Goal: Information Seeking & Learning: Learn about a topic

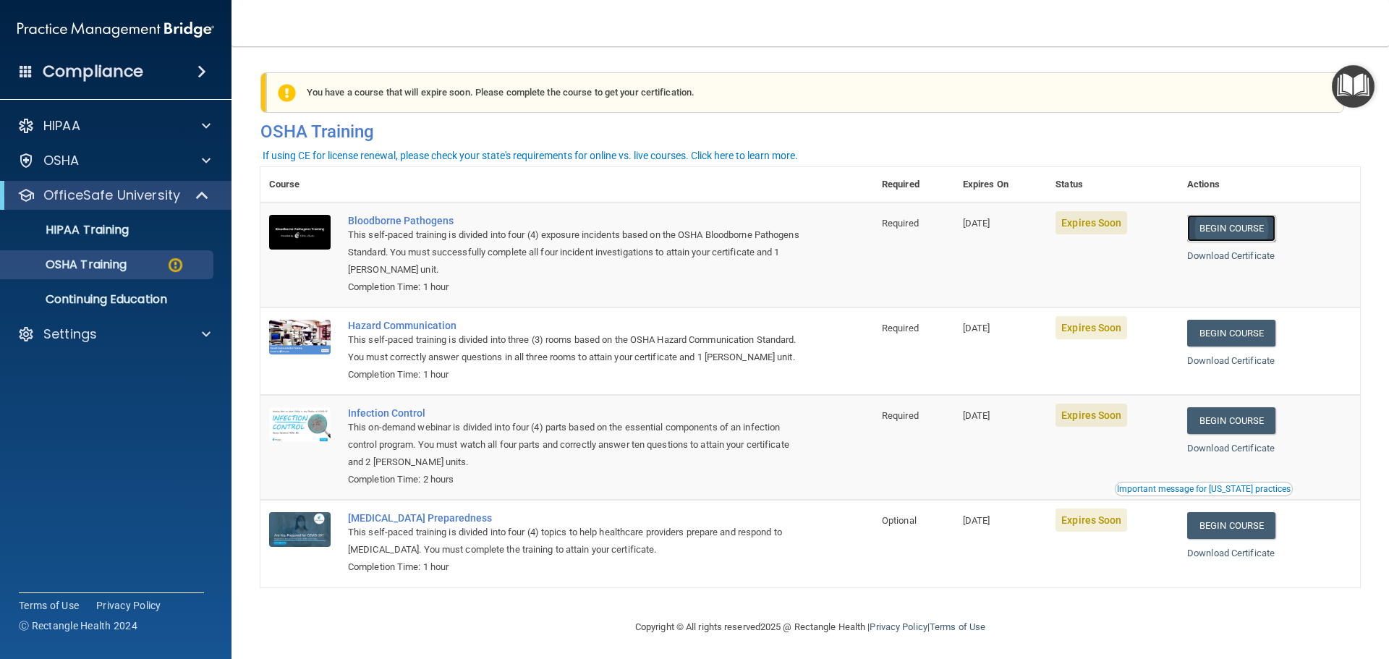
click at [1219, 229] on link "Begin Course" at bounding box center [1231, 228] width 88 height 27
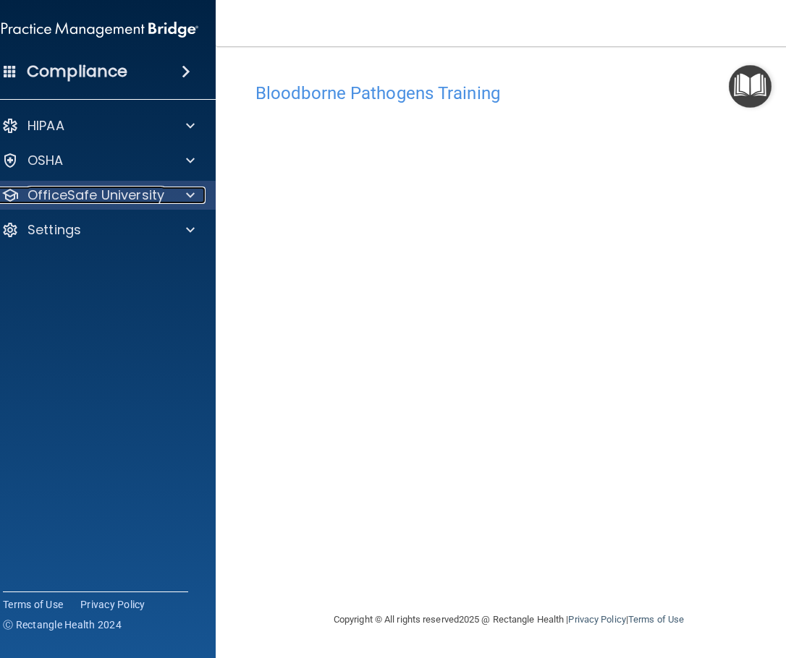
click at [66, 200] on p "OfficeSafe University" at bounding box center [95, 195] width 137 height 17
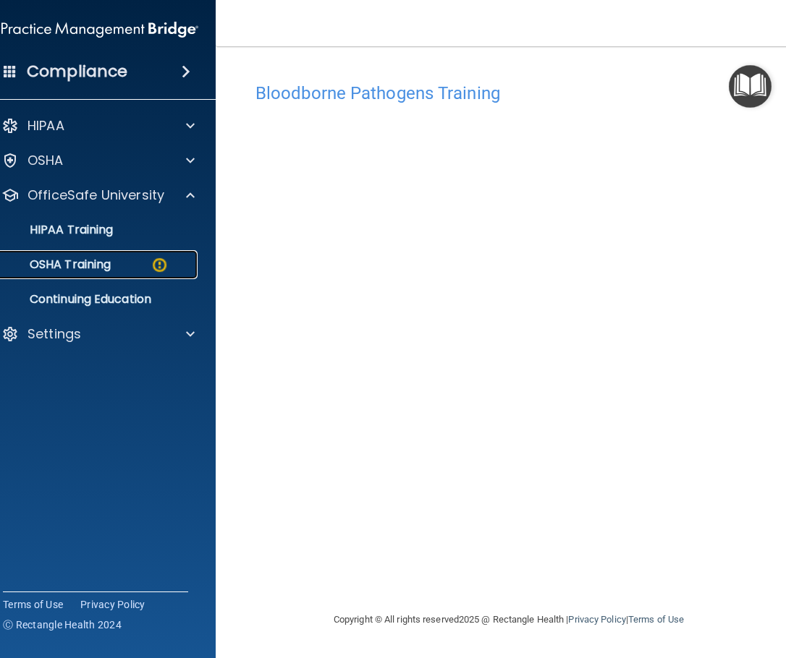
click at [96, 267] on p "OSHA Training" at bounding box center [51, 265] width 117 height 14
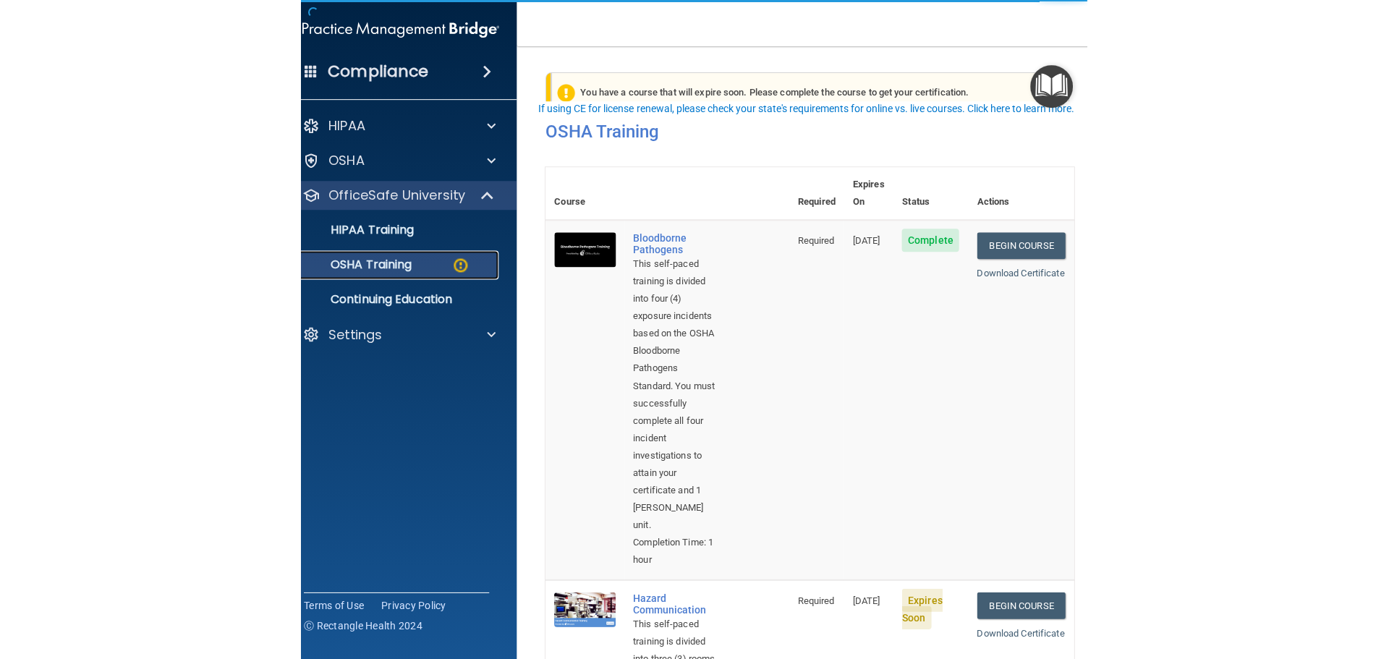
scroll to position [217, 0]
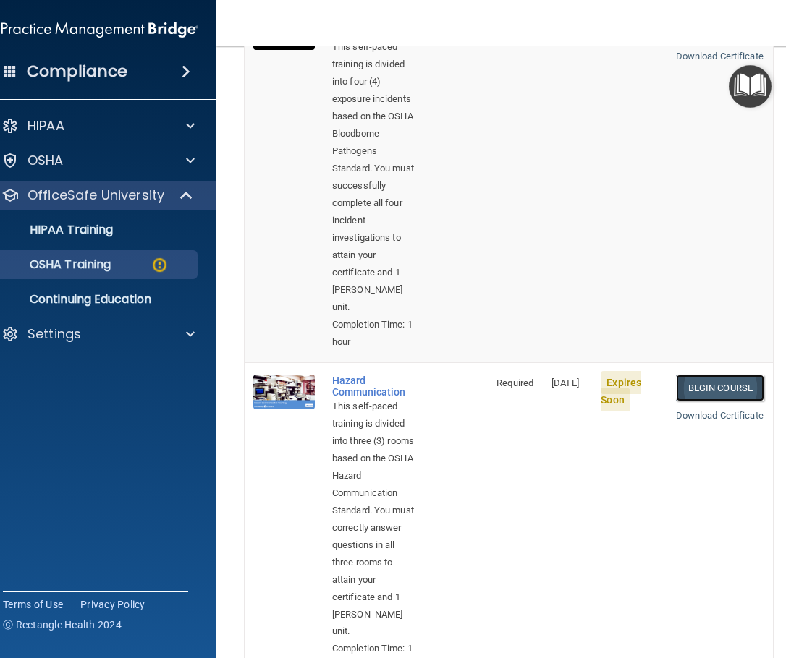
click at [709, 383] on link "Begin Course" at bounding box center [720, 388] width 88 height 27
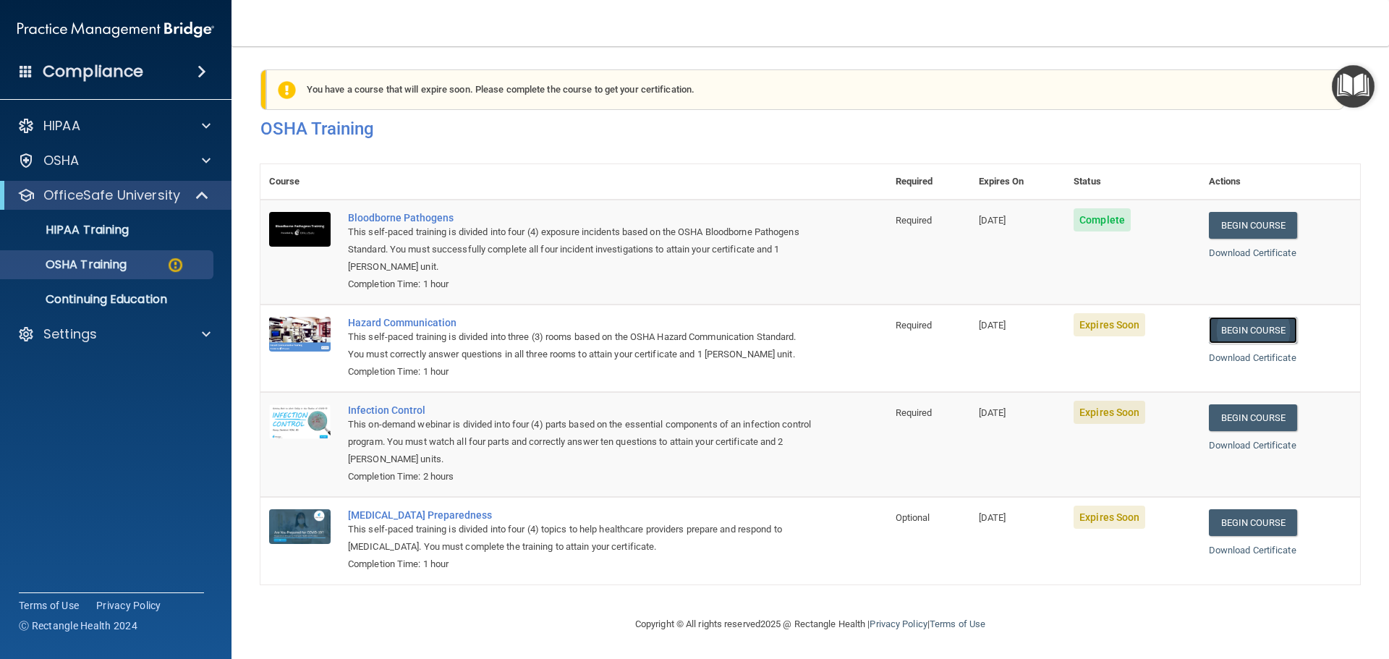
scroll to position [24, 0]
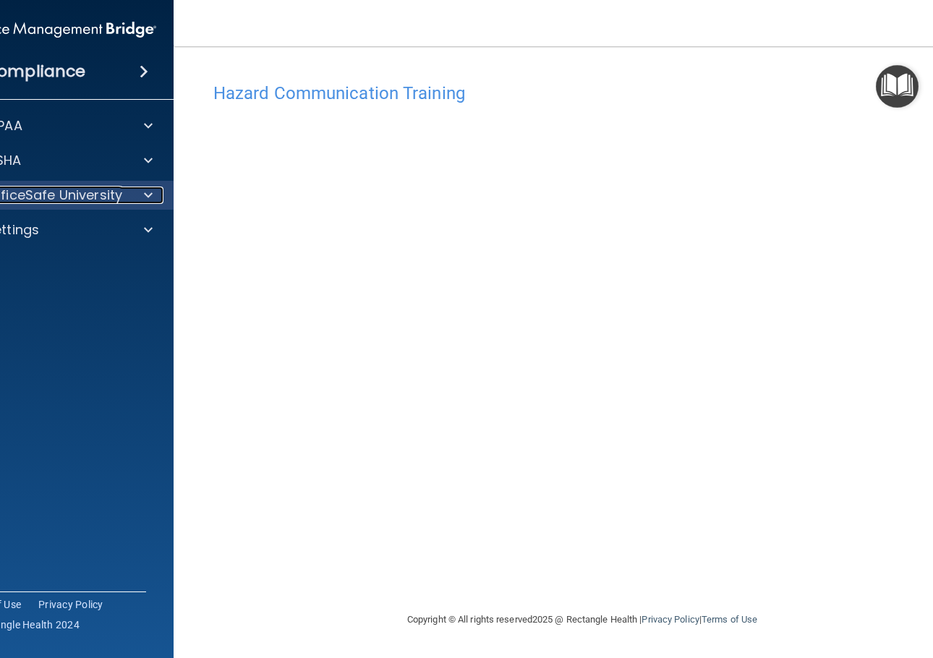
click at [105, 200] on p "OfficeSafe University" at bounding box center [54, 195] width 137 height 17
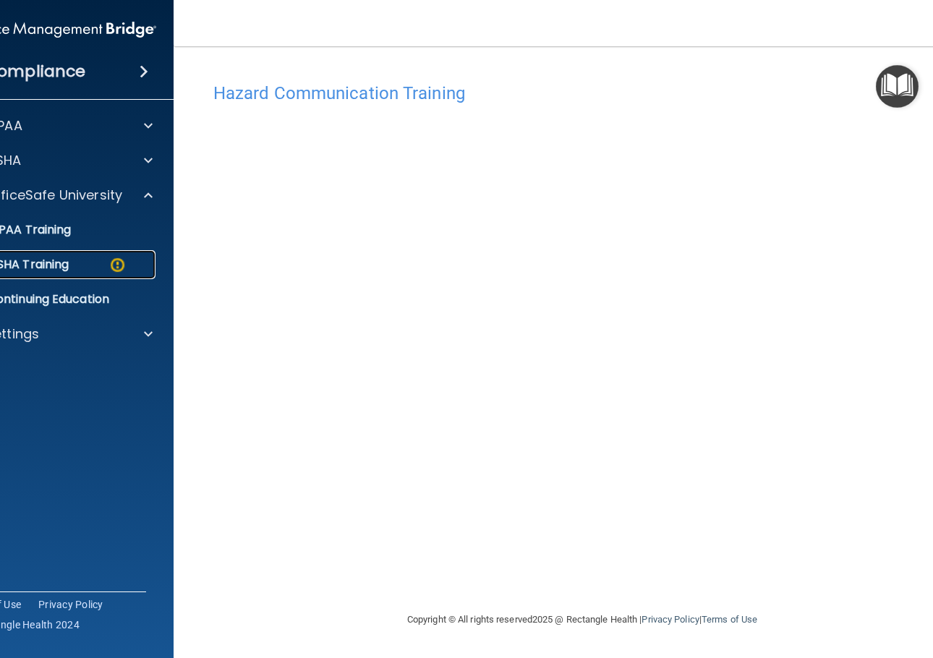
click at [105, 257] on link "OSHA Training" at bounding box center [42, 264] width 228 height 29
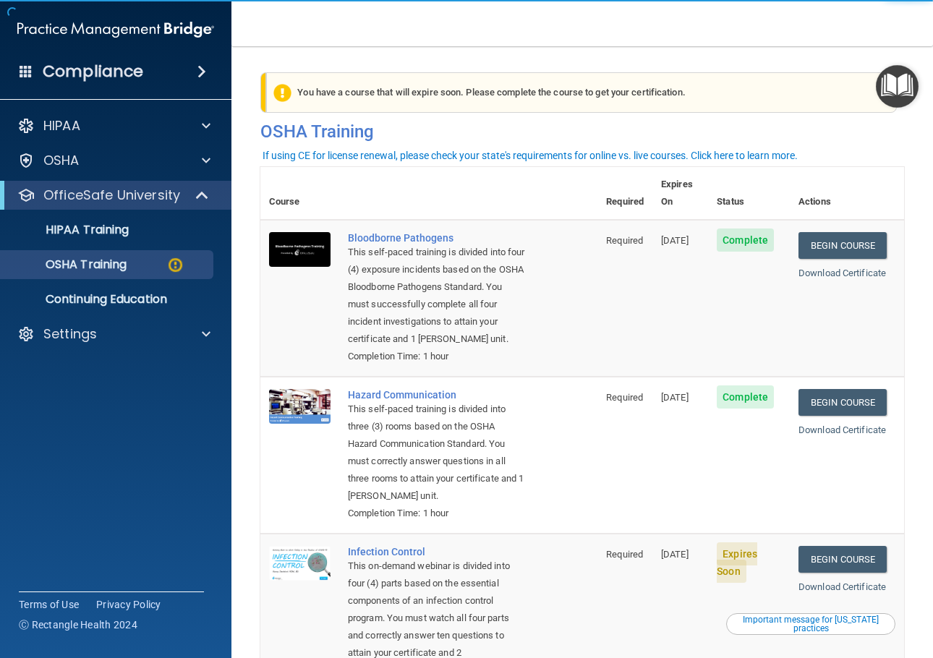
click at [530, 111] on div "You have a course that will expire soon. Please complete the course to get your…" at bounding box center [581, 92] width 631 height 41
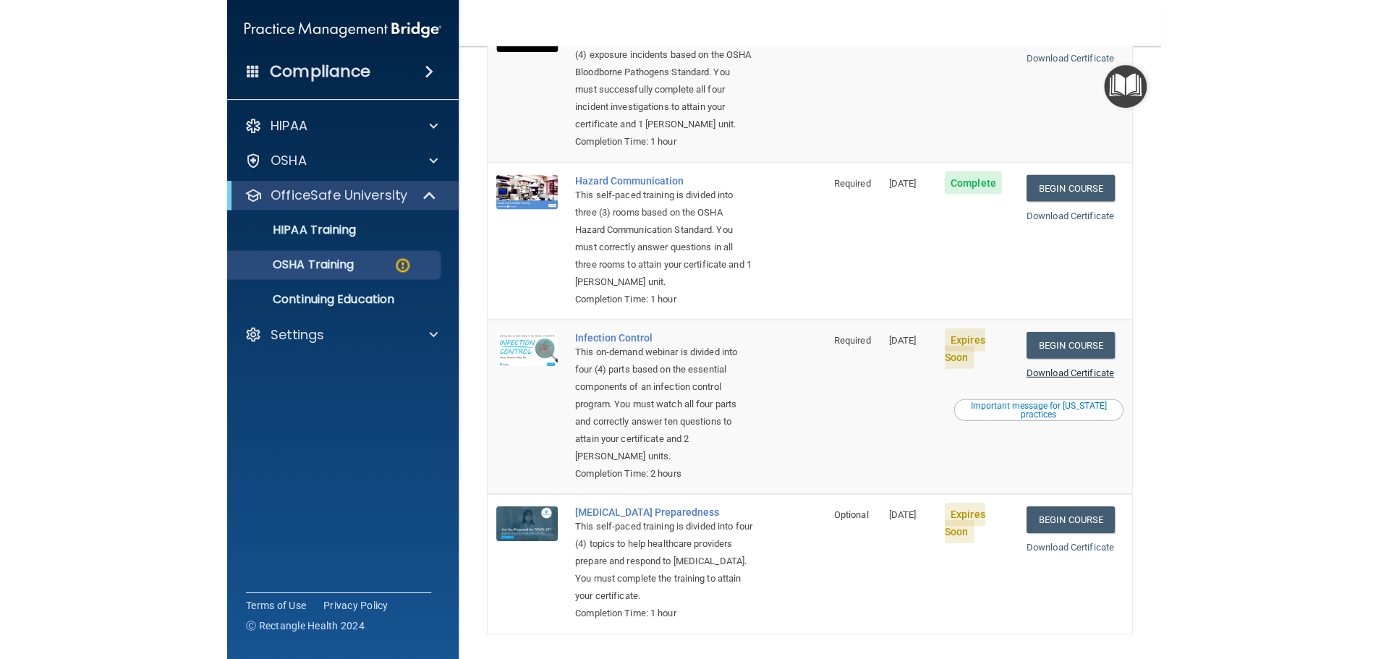
scroll to position [217, 0]
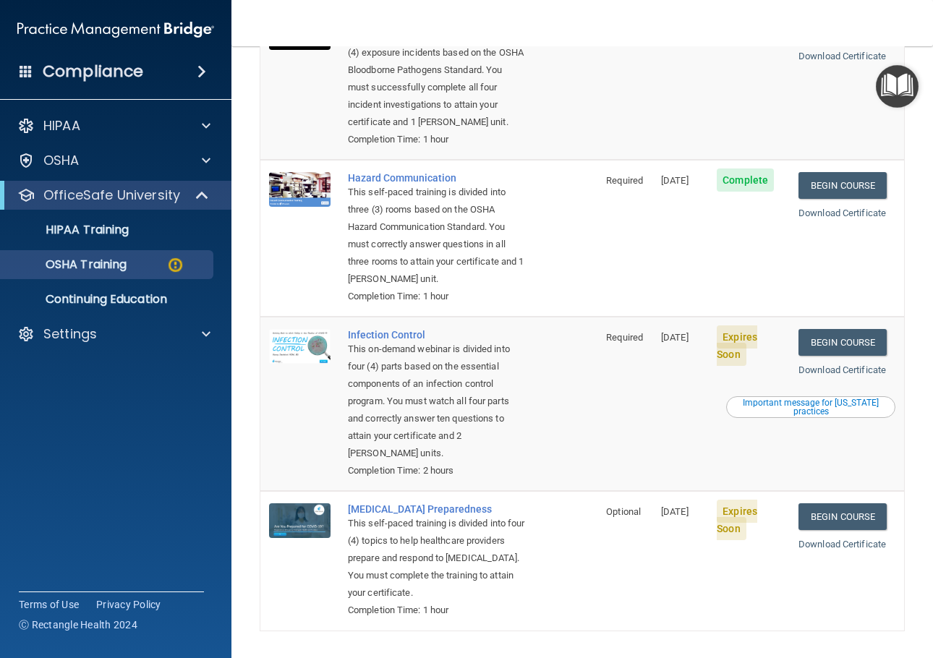
click at [785, 325] on td "Begin Course Download Certificate Important message for California practices" at bounding box center [847, 404] width 114 height 174
click at [785, 334] on link "Begin Course" at bounding box center [843, 342] width 88 height 27
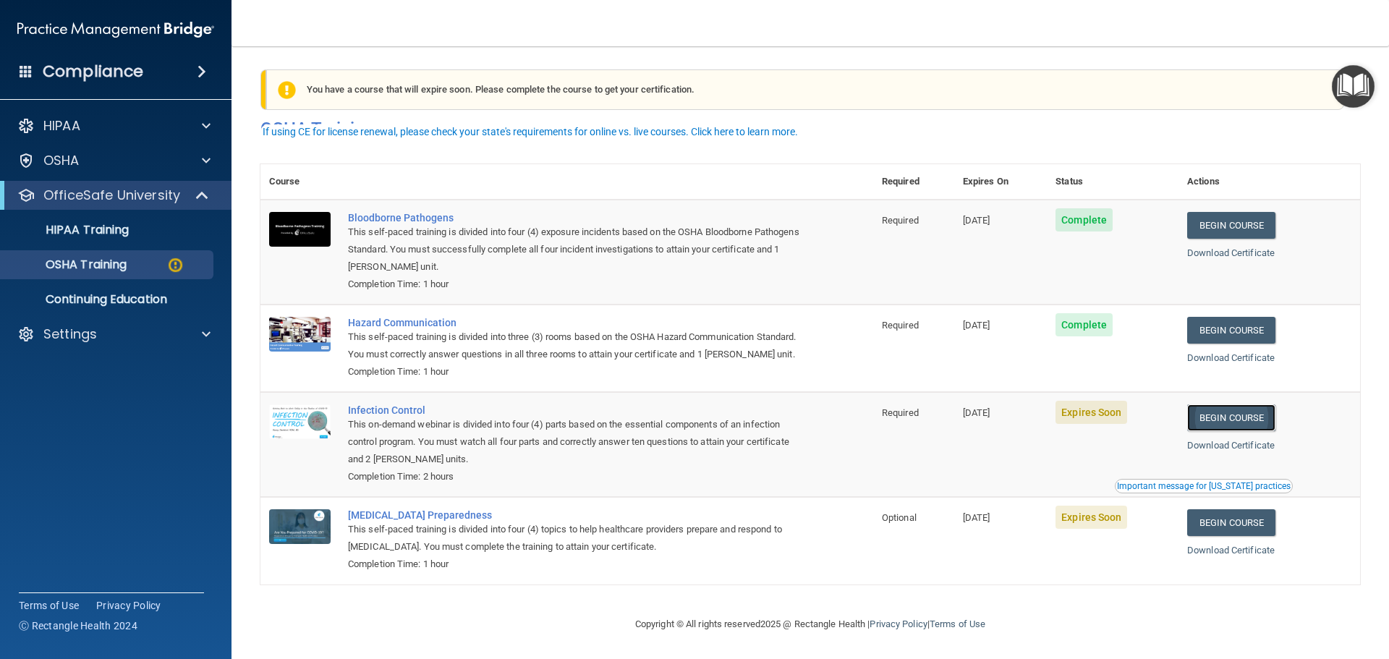
scroll to position [24, 0]
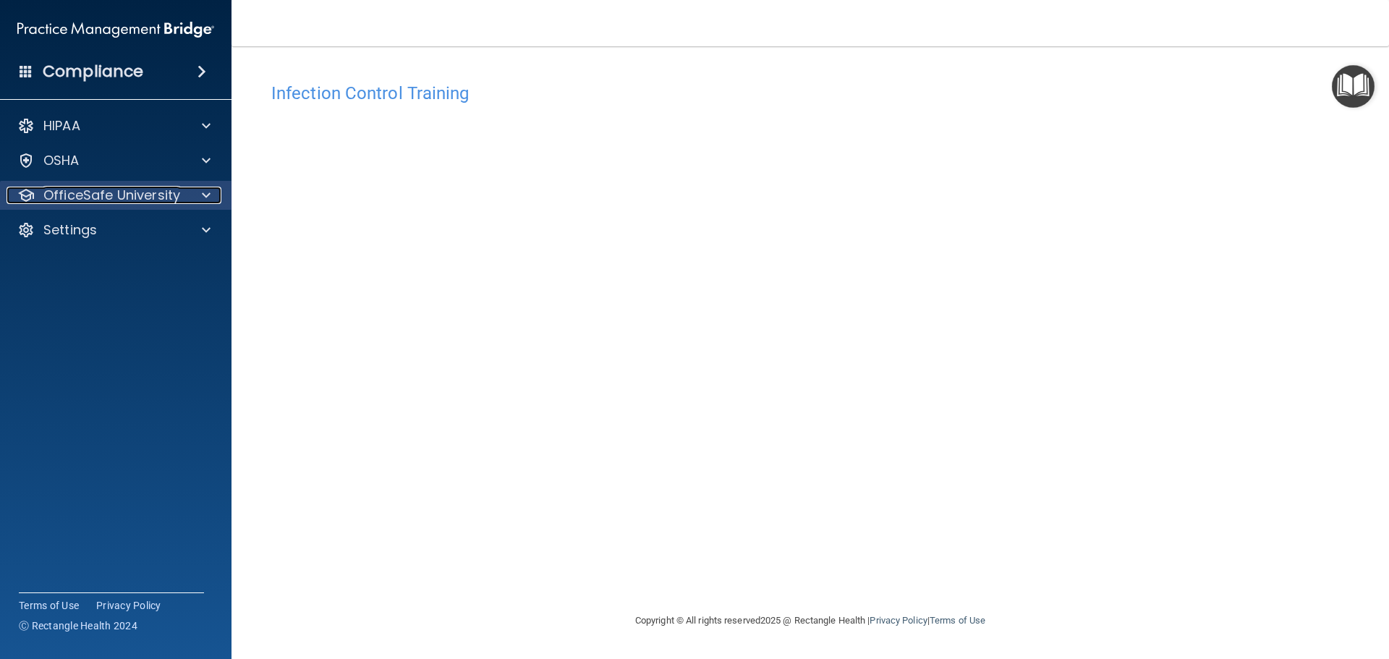
click at [51, 197] on p "OfficeSafe University" at bounding box center [111, 195] width 137 height 17
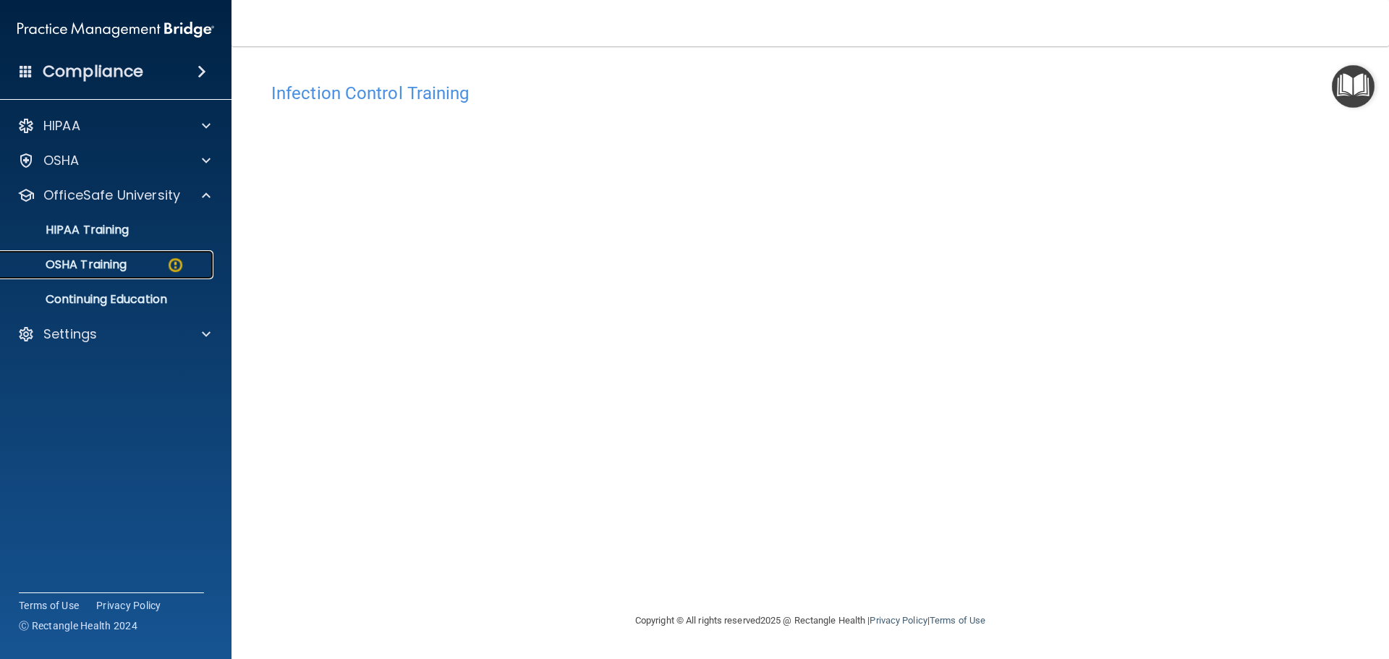
click at [136, 265] on div "OSHA Training" at bounding box center [107, 265] width 197 height 14
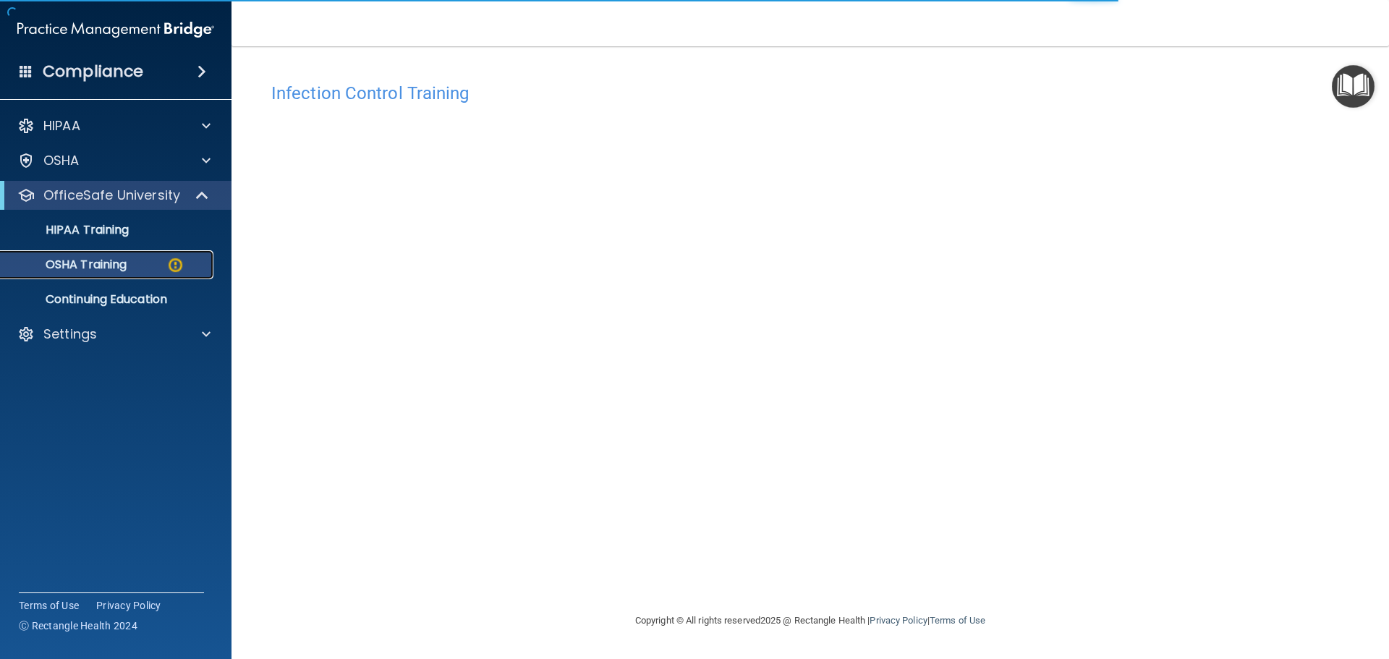
click at [122, 267] on p "OSHA Training" at bounding box center [67, 265] width 117 height 14
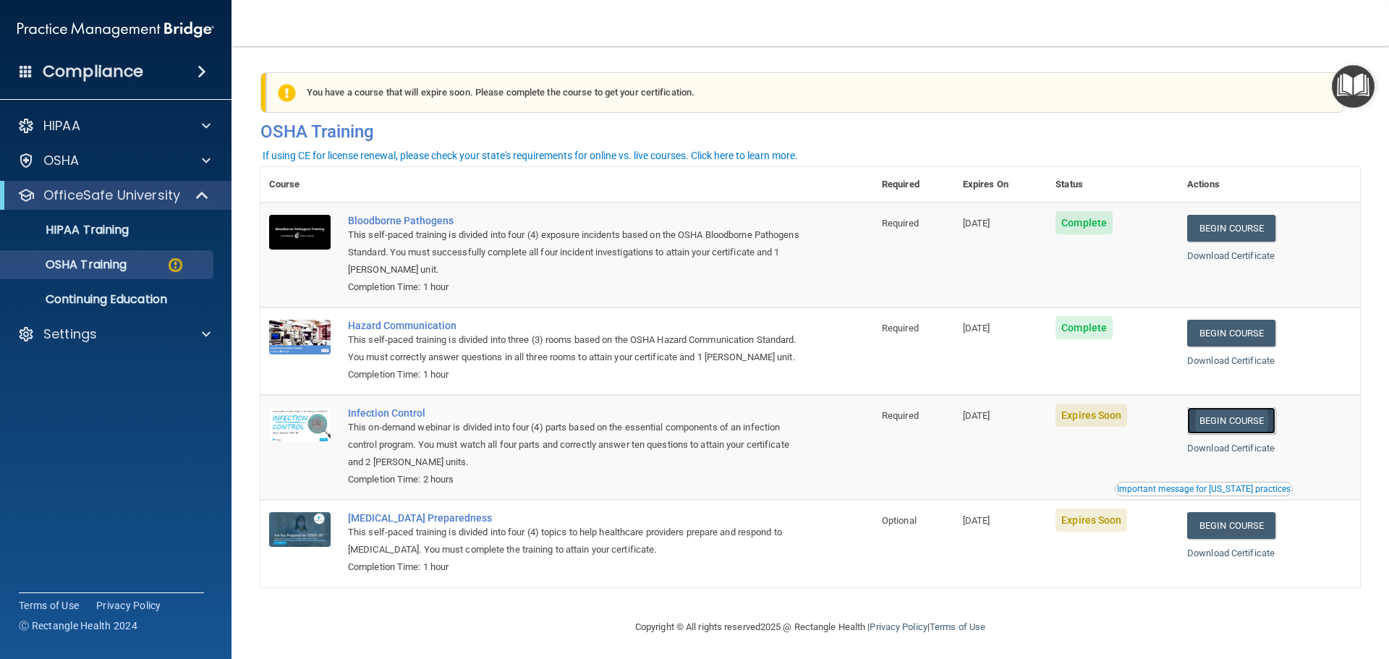
click at [933, 431] on link "Begin Course" at bounding box center [1231, 420] width 88 height 27
click at [1240, 539] on link "Begin Course" at bounding box center [1231, 525] width 88 height 27
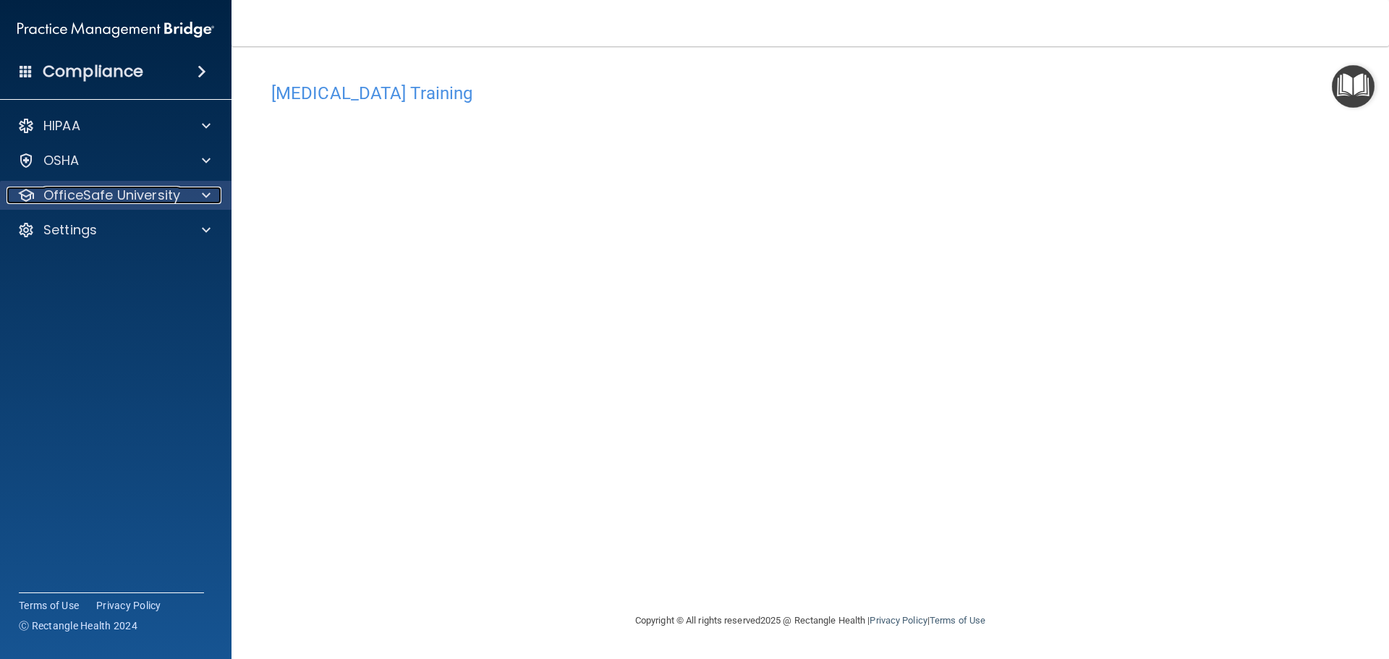
click at [83, 200] on p "OfficeSafe University" at bounding box center [111, 195] width 137 height 17
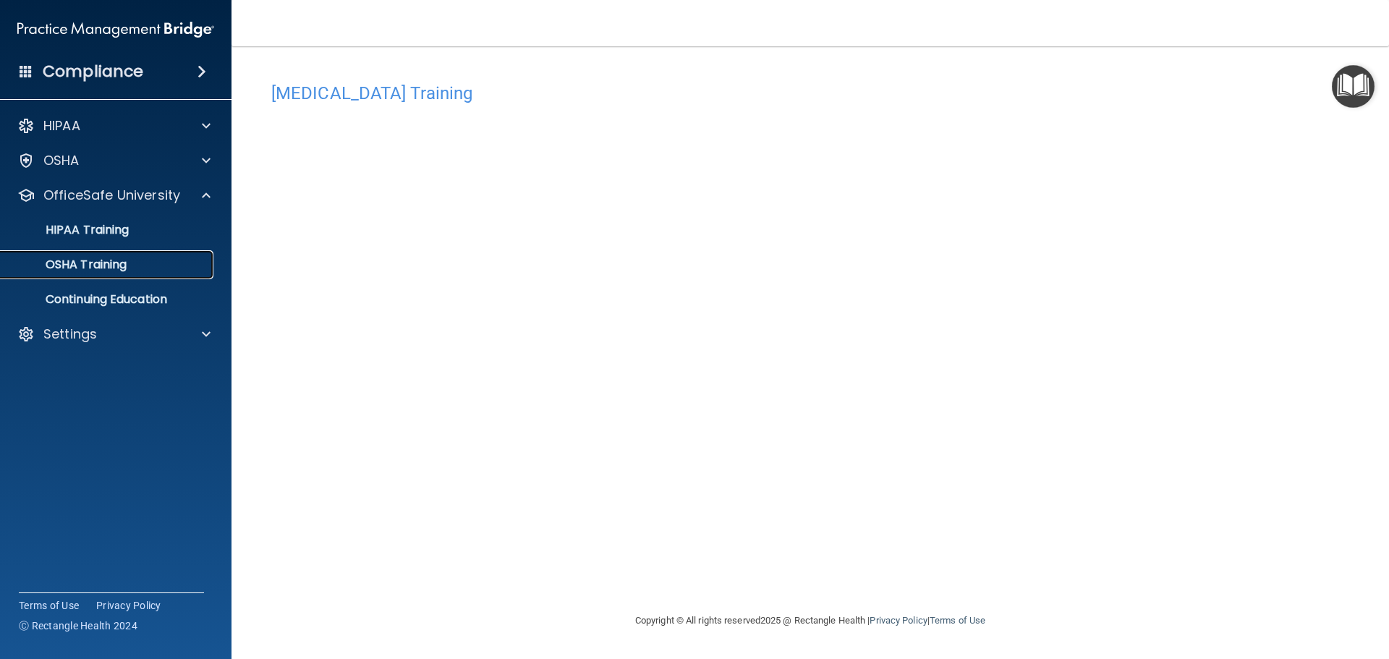
click at [105, 269] on p "OSHA Training" at bounding box center [67, 265] width 117 height 14
